Goal: Find contact information: Find contact information

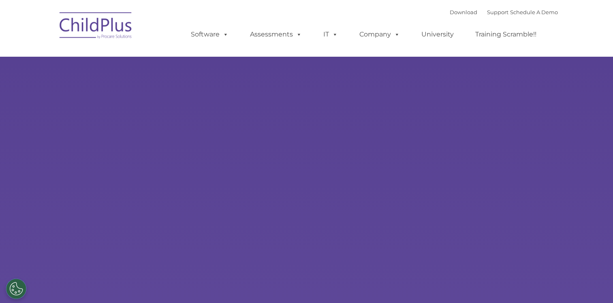
type input ""
select select "MEDIUM"
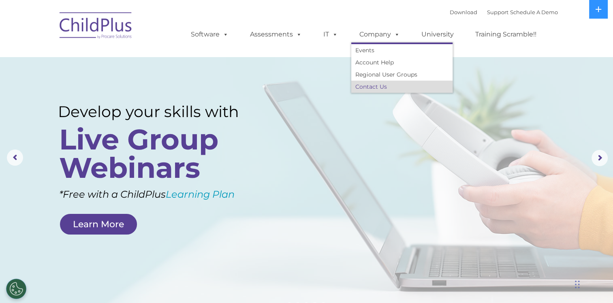
click at [372, 85] on link "Contact Us" at bounding box center [401, 87] width 101 height 12
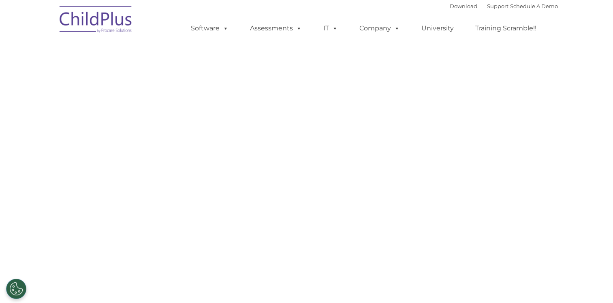
select select "MEDIUM"
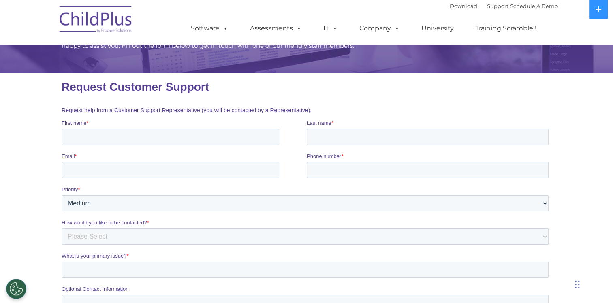
scroll to position [19, 0]
